Goal: Information Seeking & Learning: Understand process/instructions

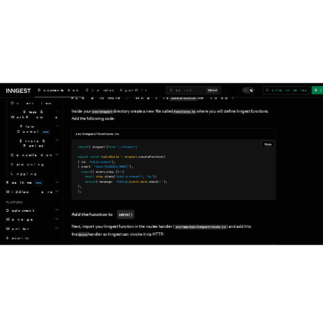
scroll to position [397, 0]
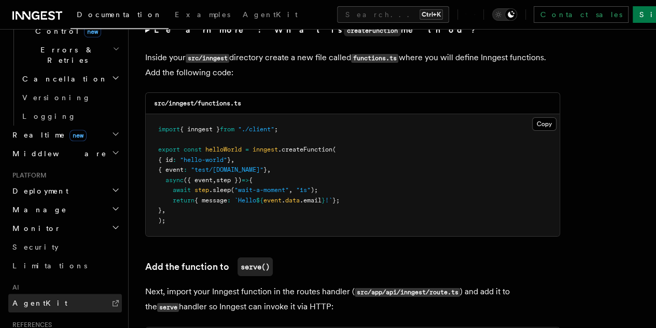
click at [56, 294] on link "AgentKit" at bounding box center [65, 303] width 114 height 19
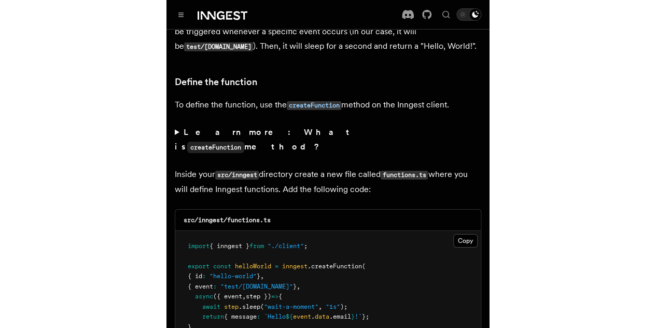
scroll to position [1673, 0]
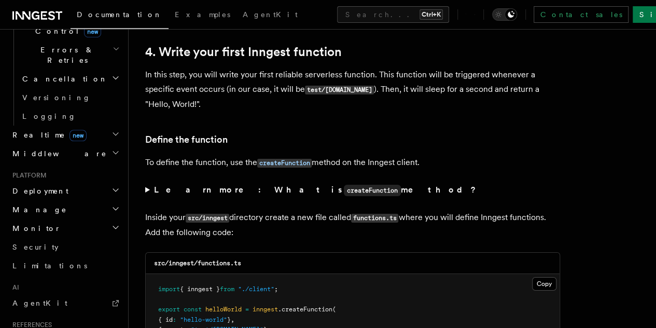
click at [271, 73] on p "In this step, you will write your first reliable serverless function. This func…" at bounding box center [352, 89] width 415 height 44
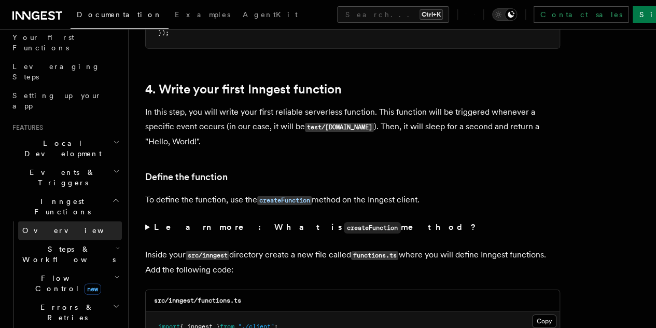
scroll to position [148, 0]
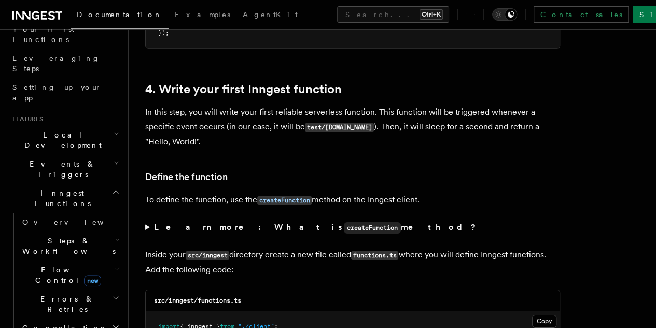
click at [76, 236] on span "Steps & Workflows" at bounding box center [67, 246] width 98 height 21
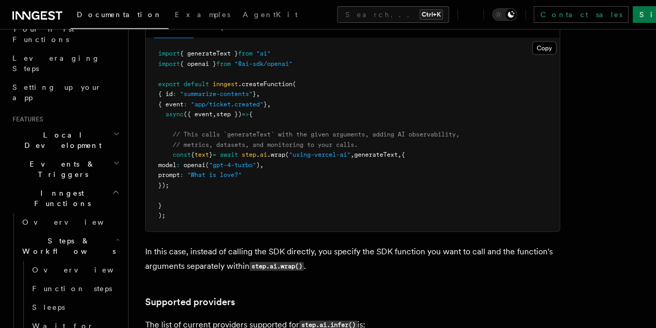
scroll to position [1122, 0]
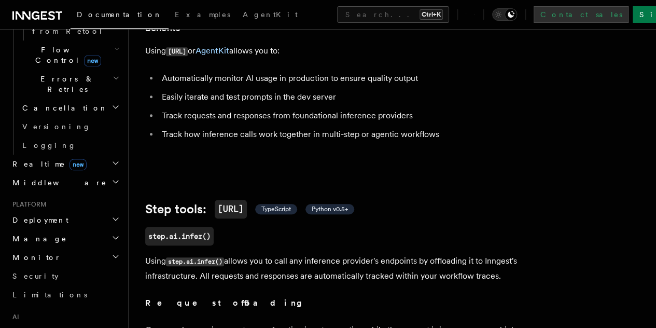
scroll to position [2989, 0]
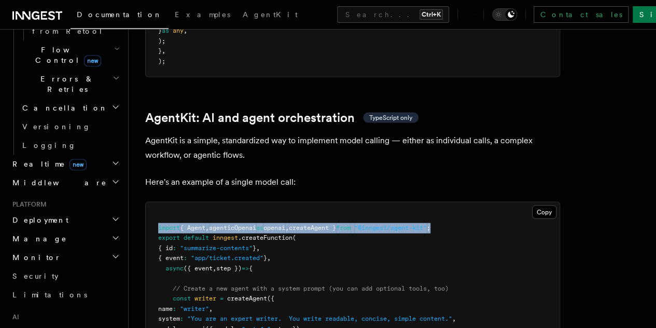
drag, startPoint x: 474, startPoint y: 274, endPoint x: 157, endPoint y: 273, distance: 316.5
click at [157, 273] on pre "import { Agent , agenticOpenai as openai , createAgent } from "@inngest/agent-k…" at bounding box center [353, 313] width 414 height 223
copy span "import { Agent , agenticOpenai as openai , createAgent } from "@inngest/agent-k…"
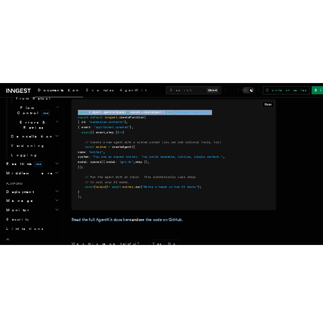
scroll to position [3167, 0]
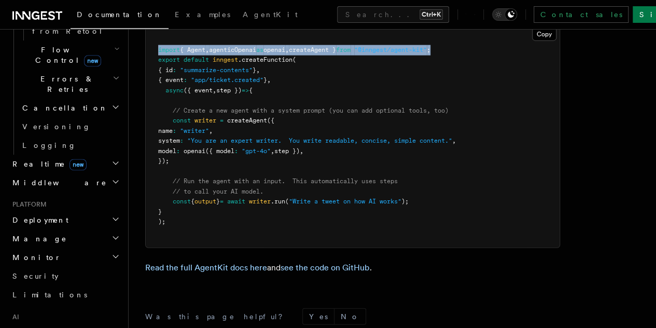
drag, startPoint x: 172, startPoint y: 166, endPoint x: 205, endPoint y: 204, distance: 50.4
click at [205, 204] on pre "import { Agent , agenticOpenai as openai , createAgent } from "@inngest/agent-k…" at bounding box center [353, 135] width 414 height 223
copy code "const writer = createAgent ({ name : "writer" , system : "You are an expert wri…"
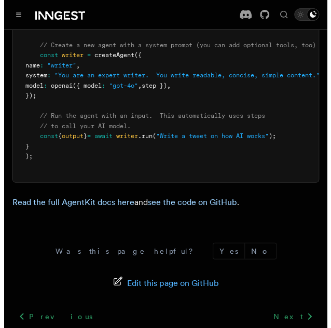
scroll to position [3348, 0]
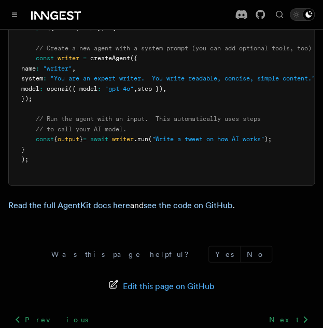
click at [5, 16] on div "Documentation Examples AgentKit Search... Ctrl+K Contact sales Sign Up" at bounding box center [161, 14] width 323 height 29
click at [17, 15] on button "Toggle navigation" at bounding box center [14, 14] width 12 height 12
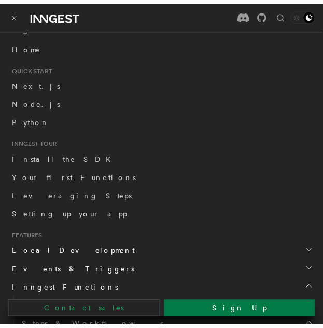
scroll to position [45, 0]
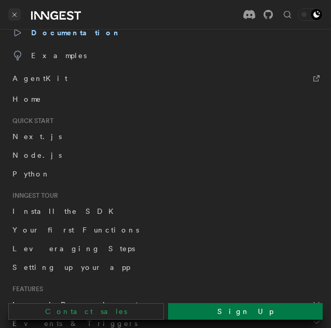
click at [9, 14] on button "Toggle navigation" at bounding box center [14, 14] width 12 height 12
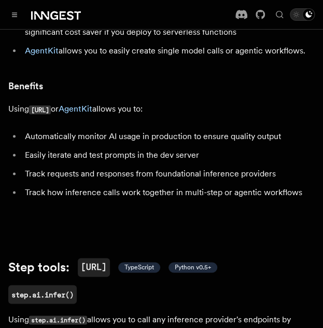
scroll to position [0, 0]
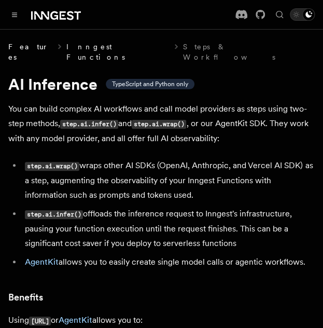
click at [87, 45] on link "Inngest Functions" at bounding box center [117, 52] width 103 height 21
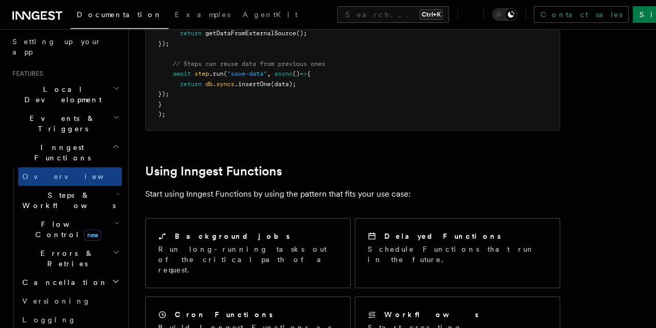
scroll to position [191, 0]
